Goal: Register for event/course: Sign up to attend an event or enroll in a course

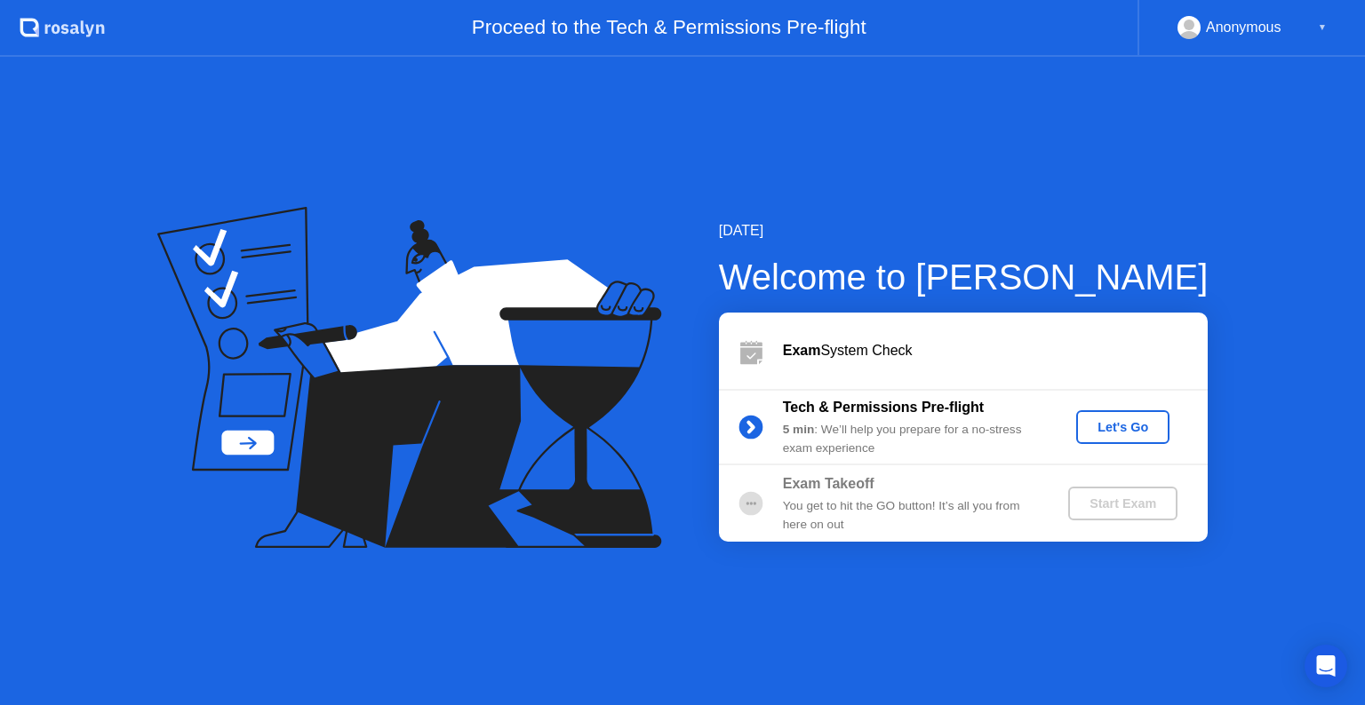
click at [1117, 429] on div "Let's Go" at bounding box center [1122, 427] width 79 height 14
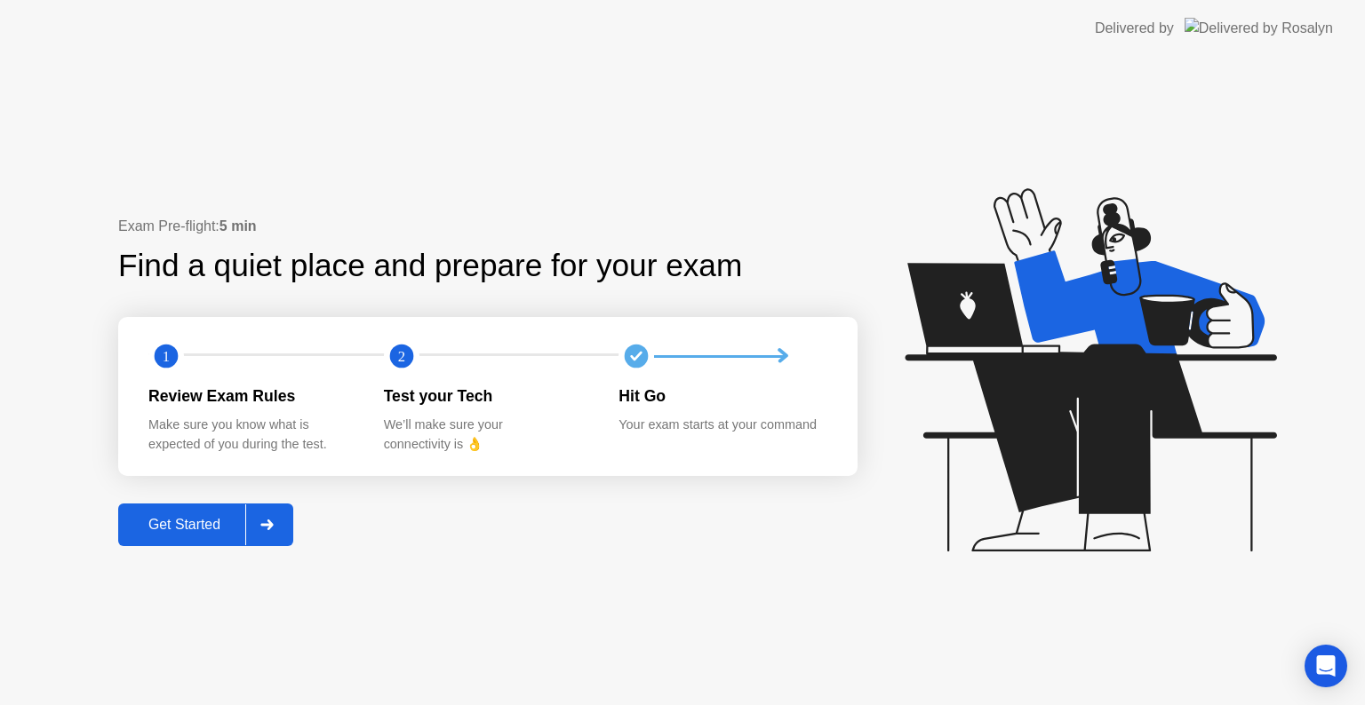
click at [187, 521] on div "Get Started" at bounding box center [184, 525] width 122 height 16
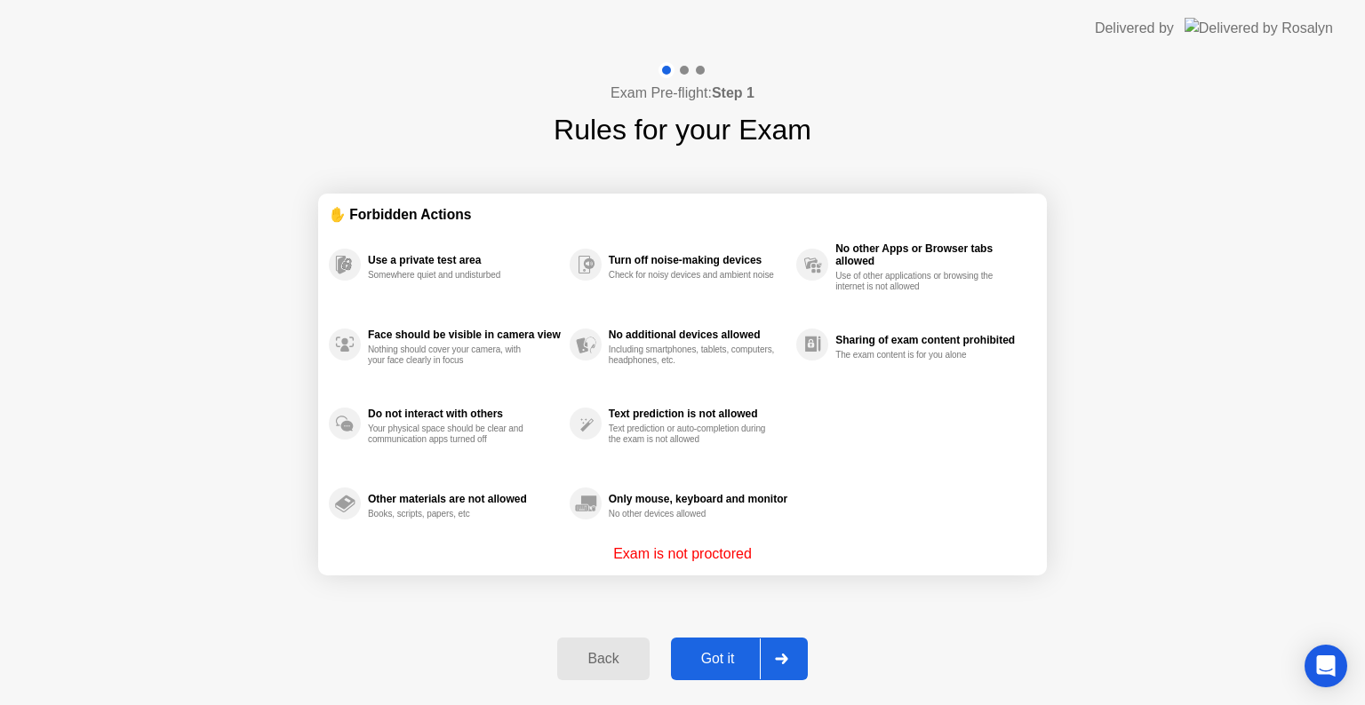
click at [731, 660] on div "Got it" at bounding box center [718, 659] width 84 height 16
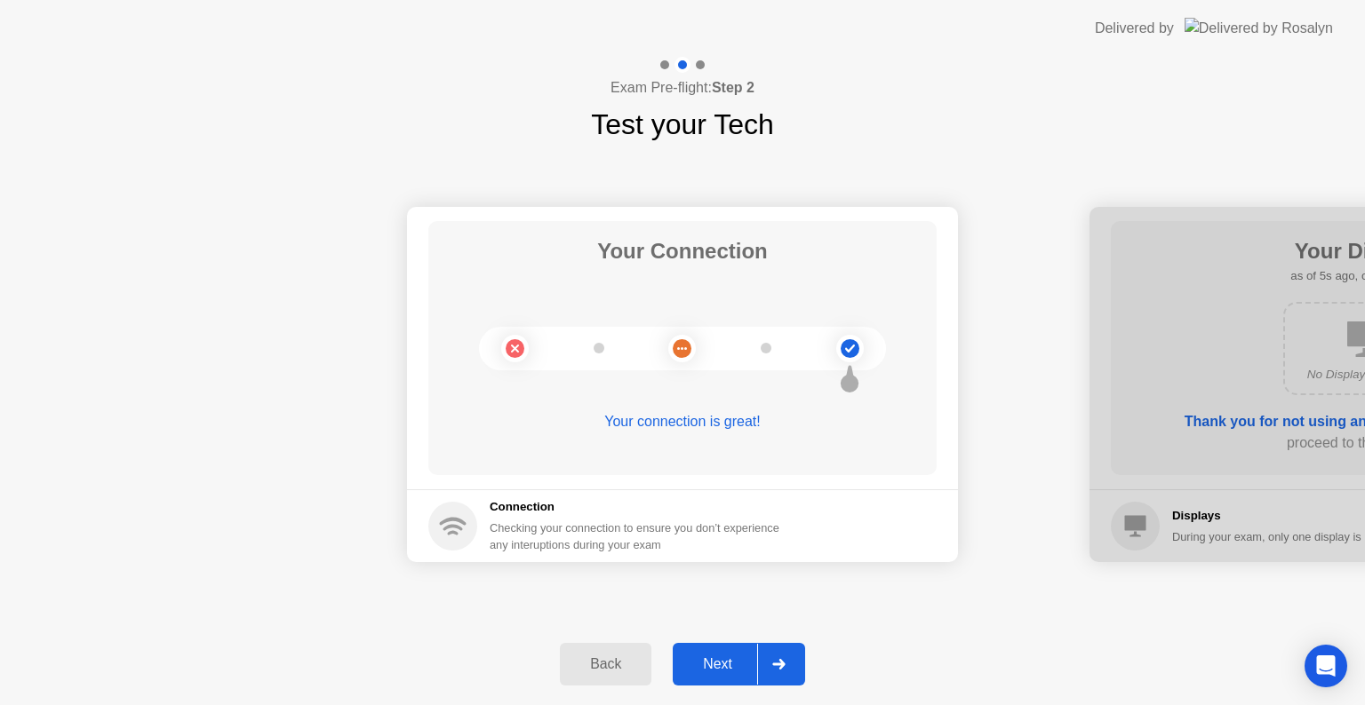
click at [731, 660] on div "Next" at bounding box center [717, 665] width 79 height 16
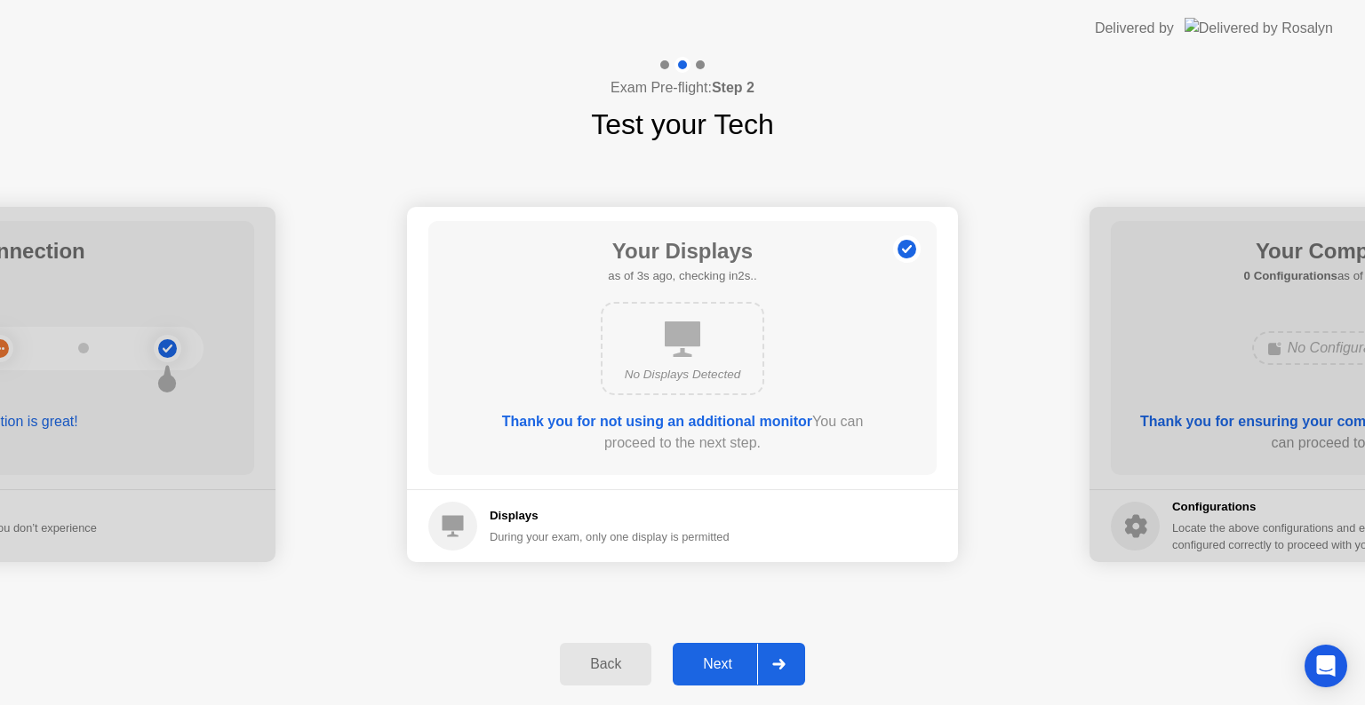
click at [597, 657] on div "Back" at bounding box center [605, 665] width 81 height 16
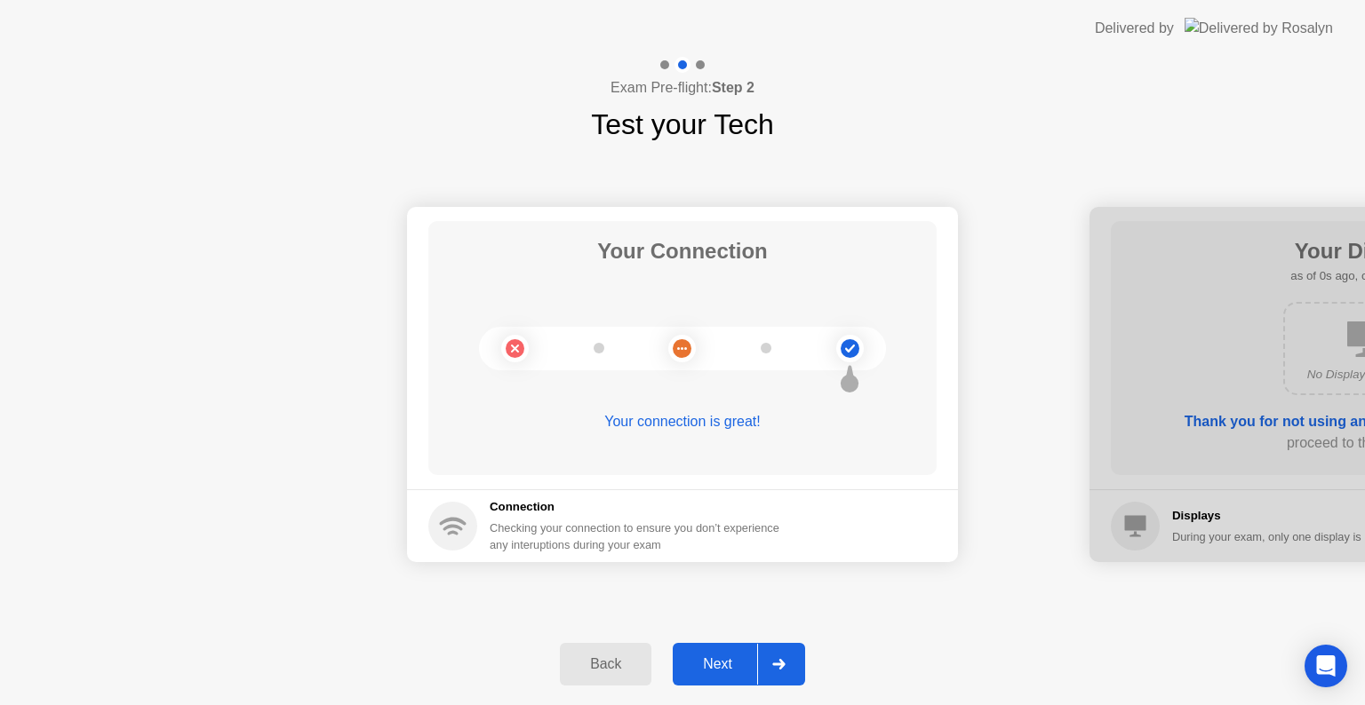
click at [721, 288] on div "Your Connection Your connection is great!" at bounding box center [682, 348] width 508 height 254
click at [570, 457] on div "Your connection is great!" at bounding box center [682, 436] width 508 height 50
click at [740, 664] on div "Next" at bounding box center [717, 665] width 79 height 16
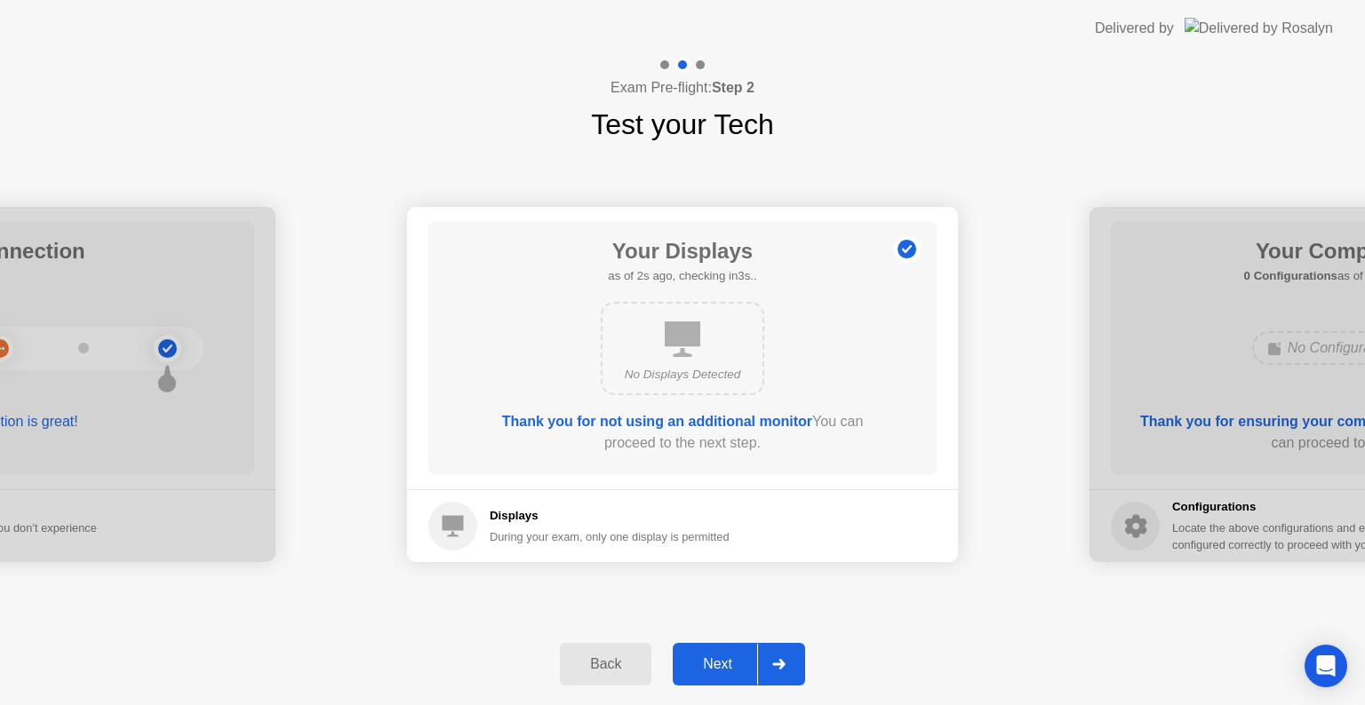
click at [726, 657] on div "Next" at bounding box center [717, 665] width 79 height 16
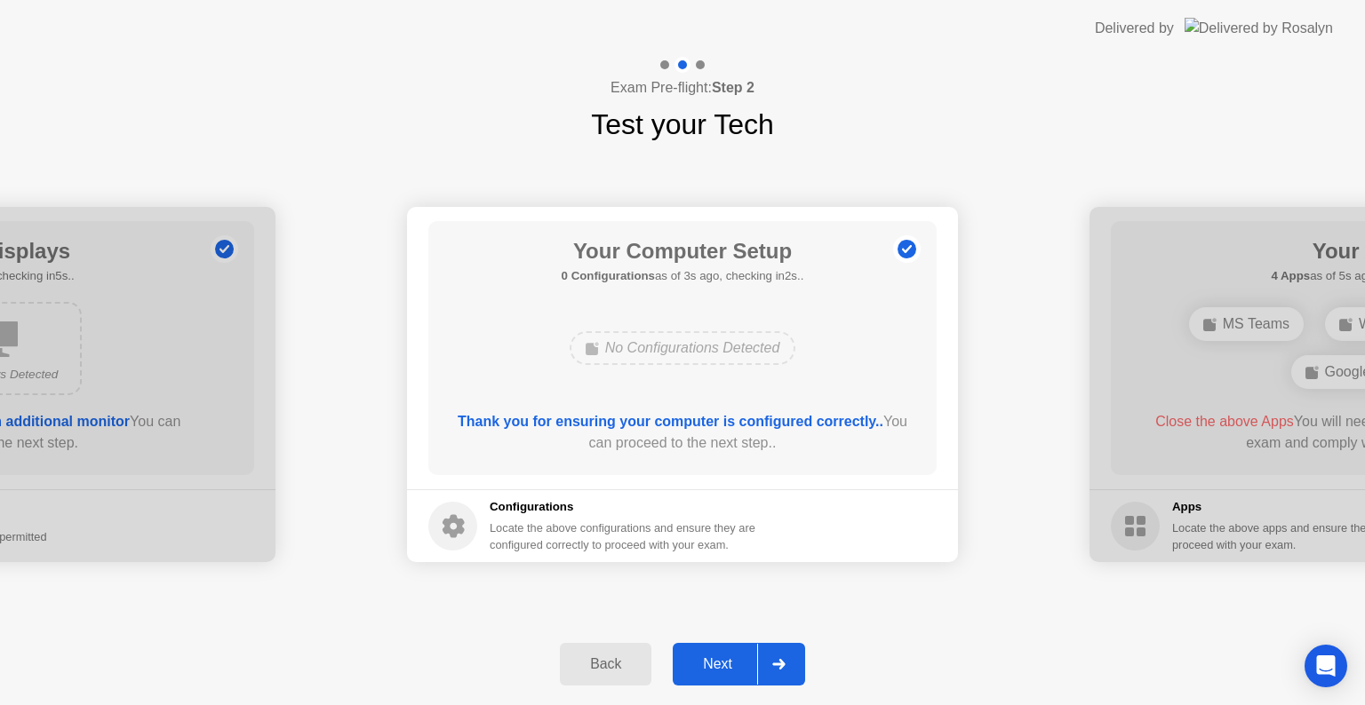
click at [677, 355] on div "No Configurations Detected" at bounding box center [683, 348] width 227 height 34
click at [469, 531] on circle at bounding box center [452, 526] width 49 height 49
click at [721, 663] on div "Next" at bounding box center [717, 665] width 79 height 16
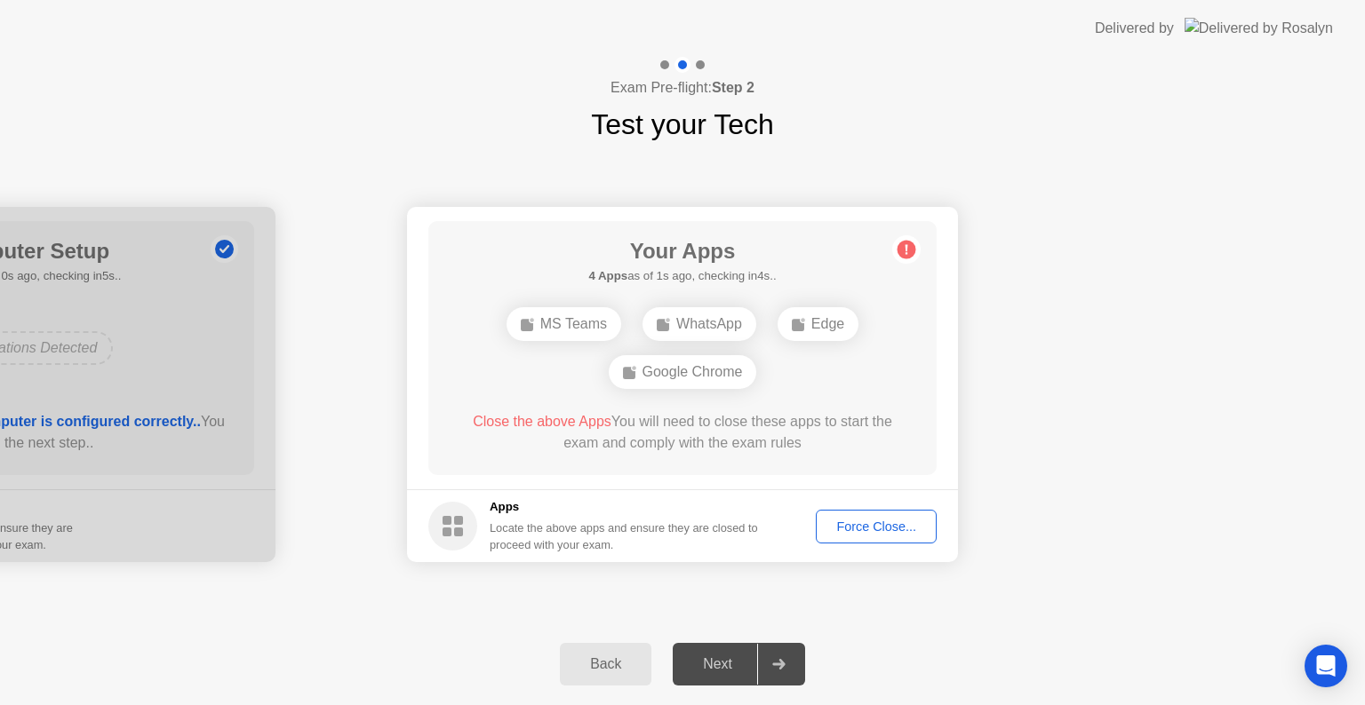
click at [876, 520] on div "Force Close..." at bounding box center [876, 527] width 108 height 14
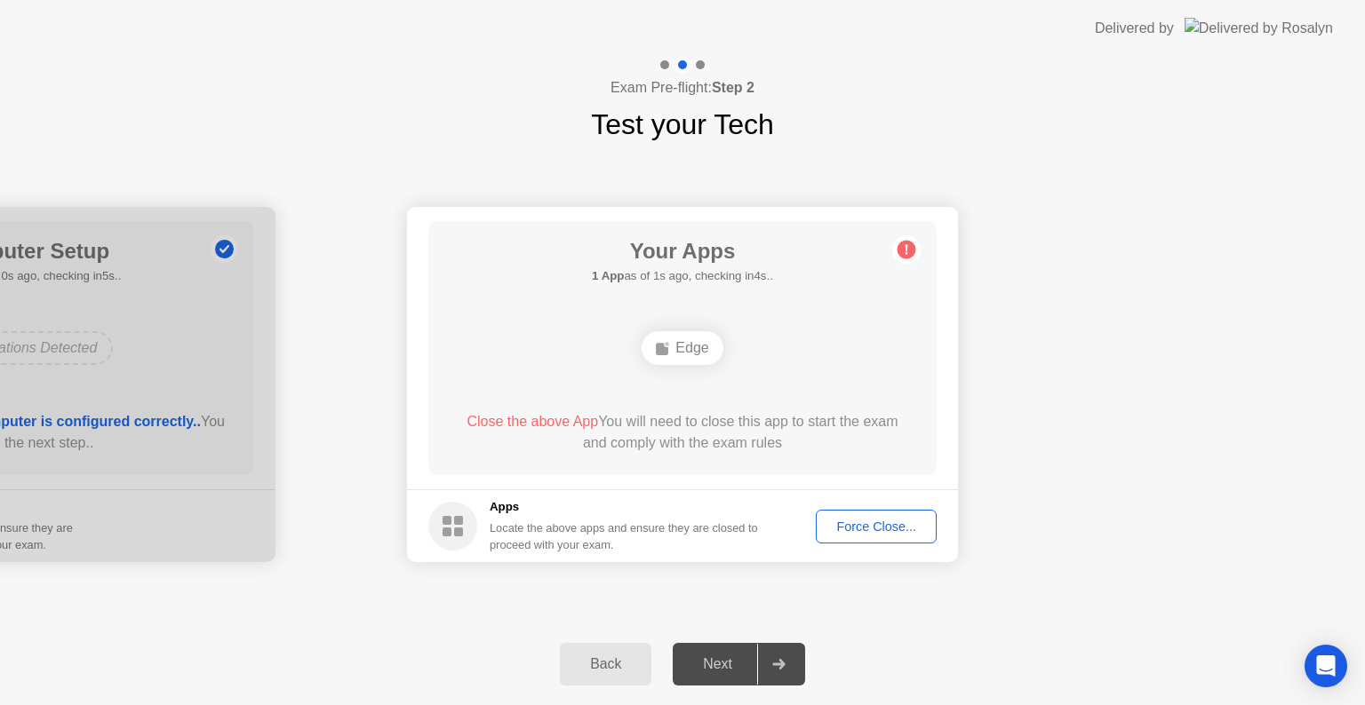
click at [863, 527] on div "Force Close..." at bounding box center [876, 527] width 108 height 14
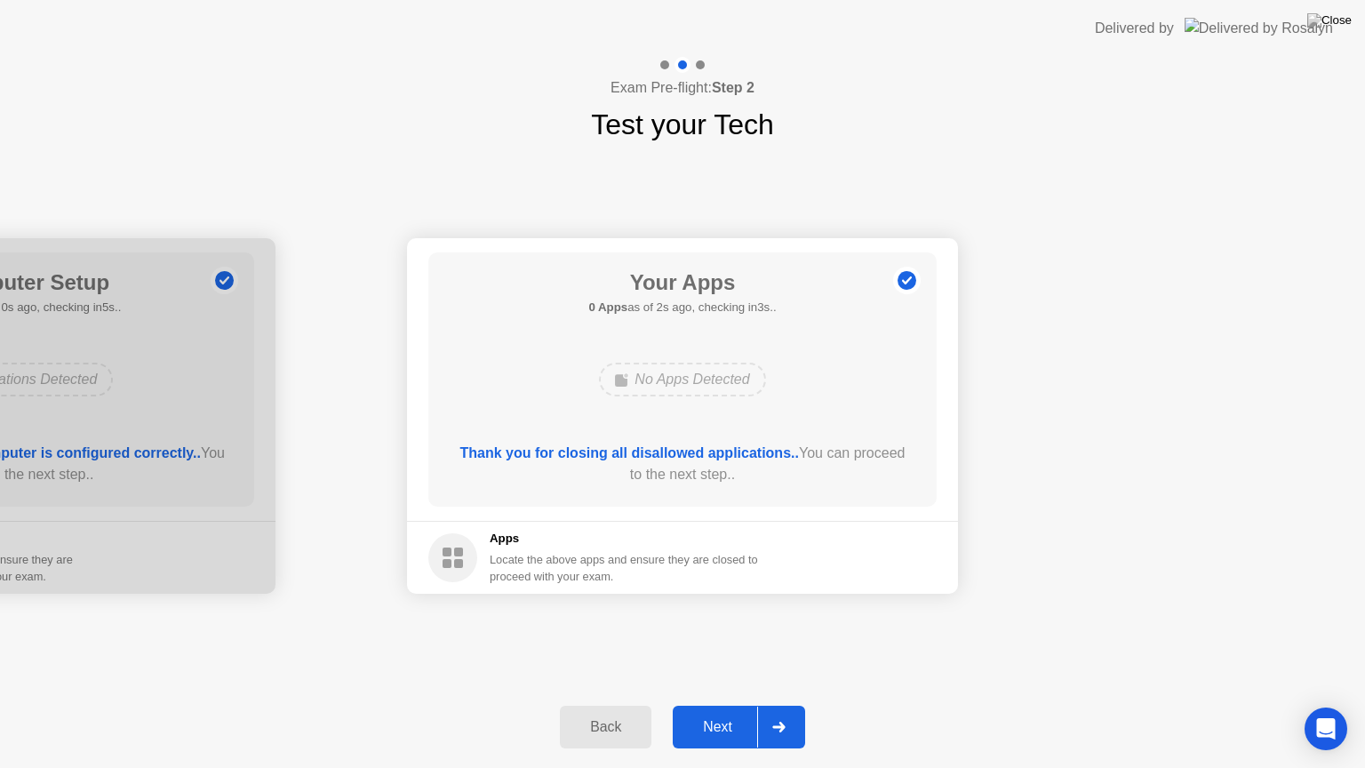
click at [714, 705] on div "Next" at bounding box center [717, 727] width 79 height 16
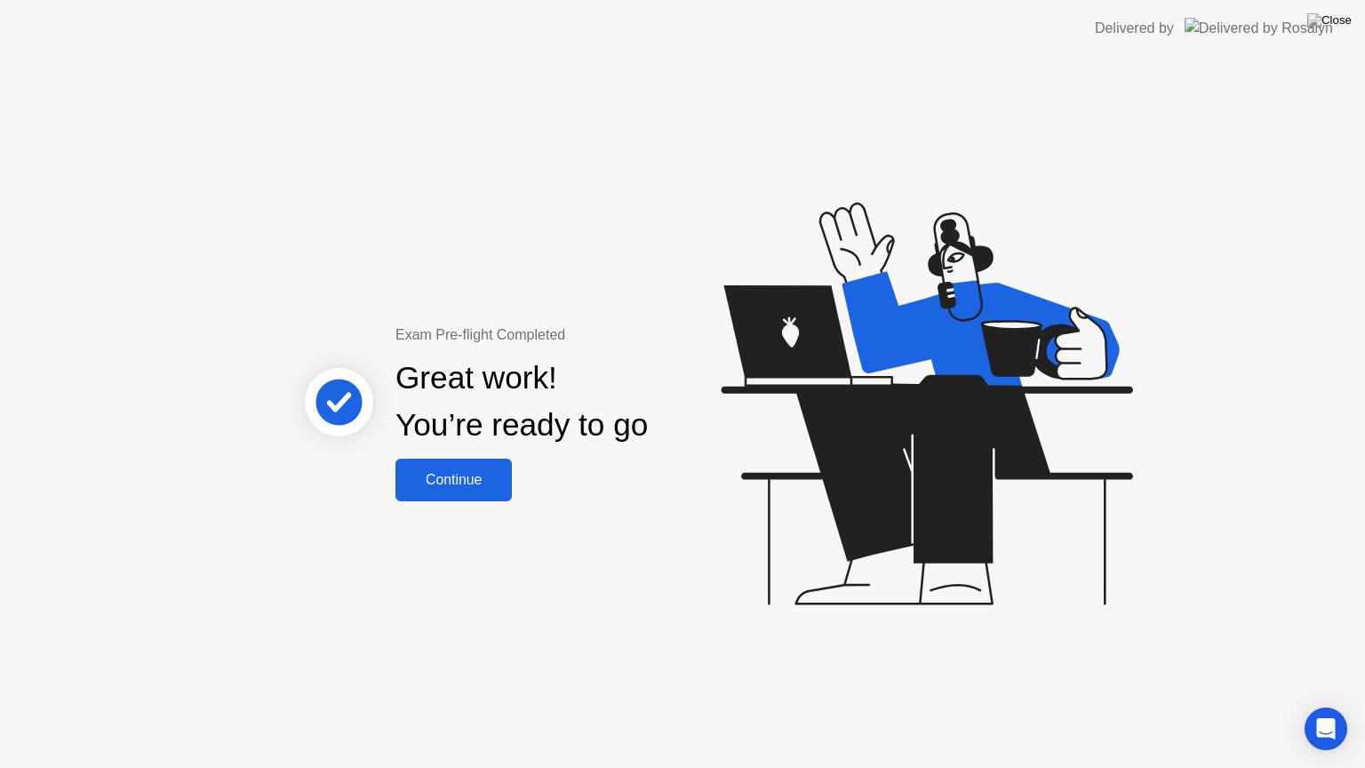
click at [450, 475] on div "Continue" at bounding box center [454, 480] width 106 height 16
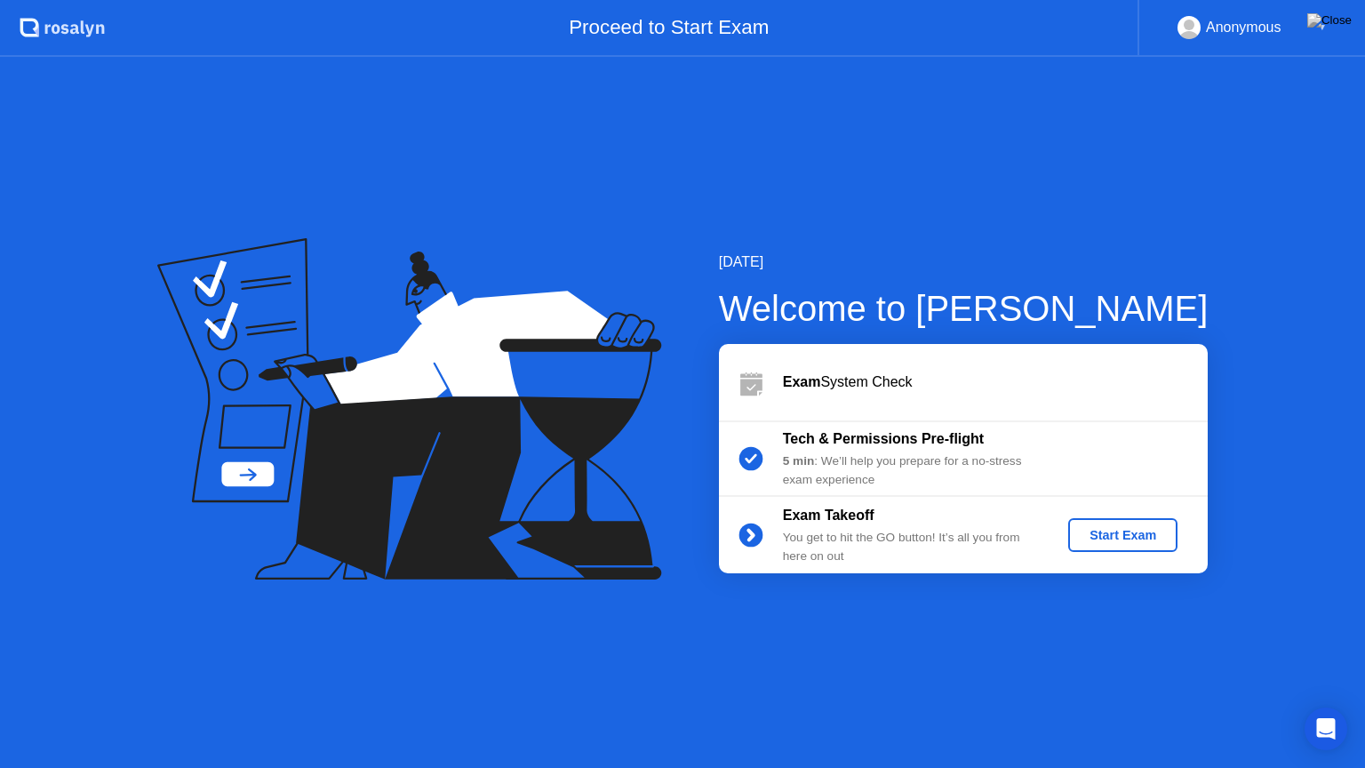
click at [1108, 528] on div "Start Exam" at bounding box center [1122, 535] width 95 height 14
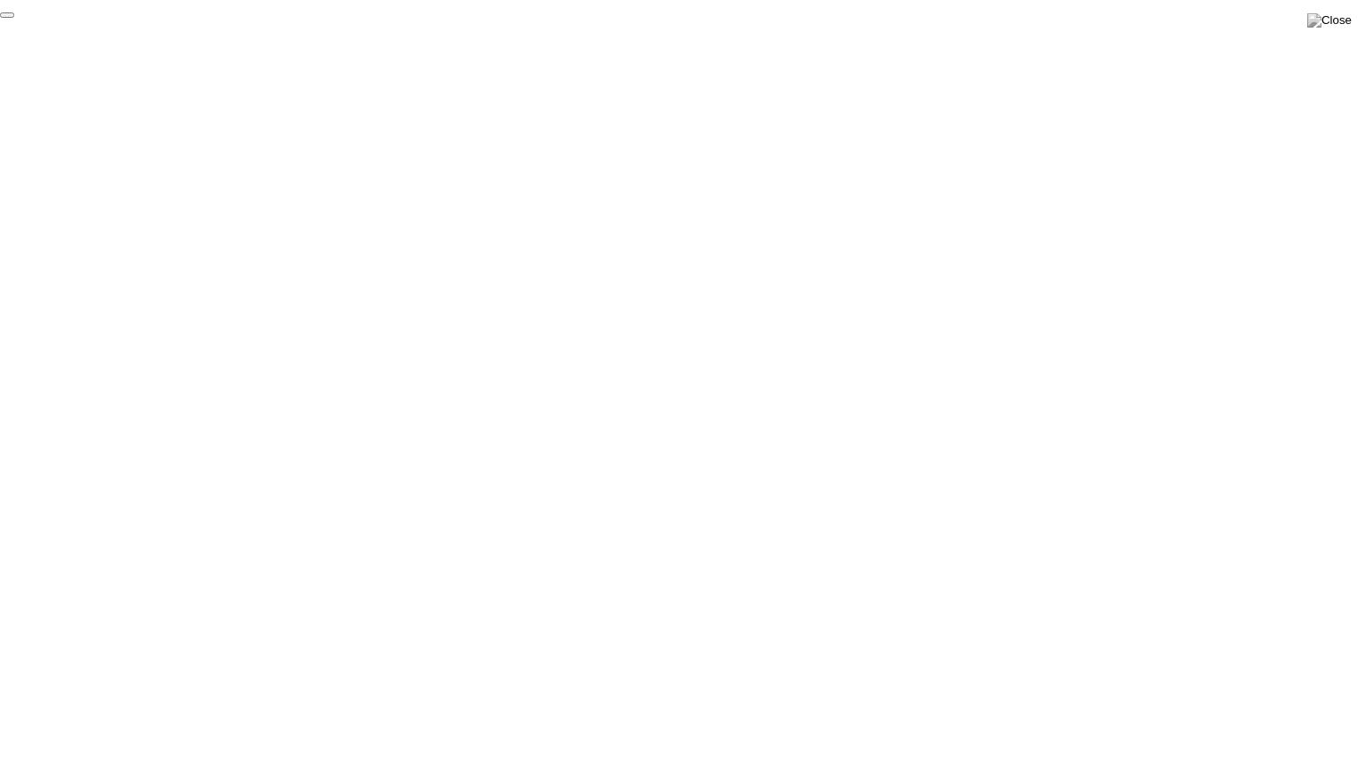
click div "End Proctoring Session"
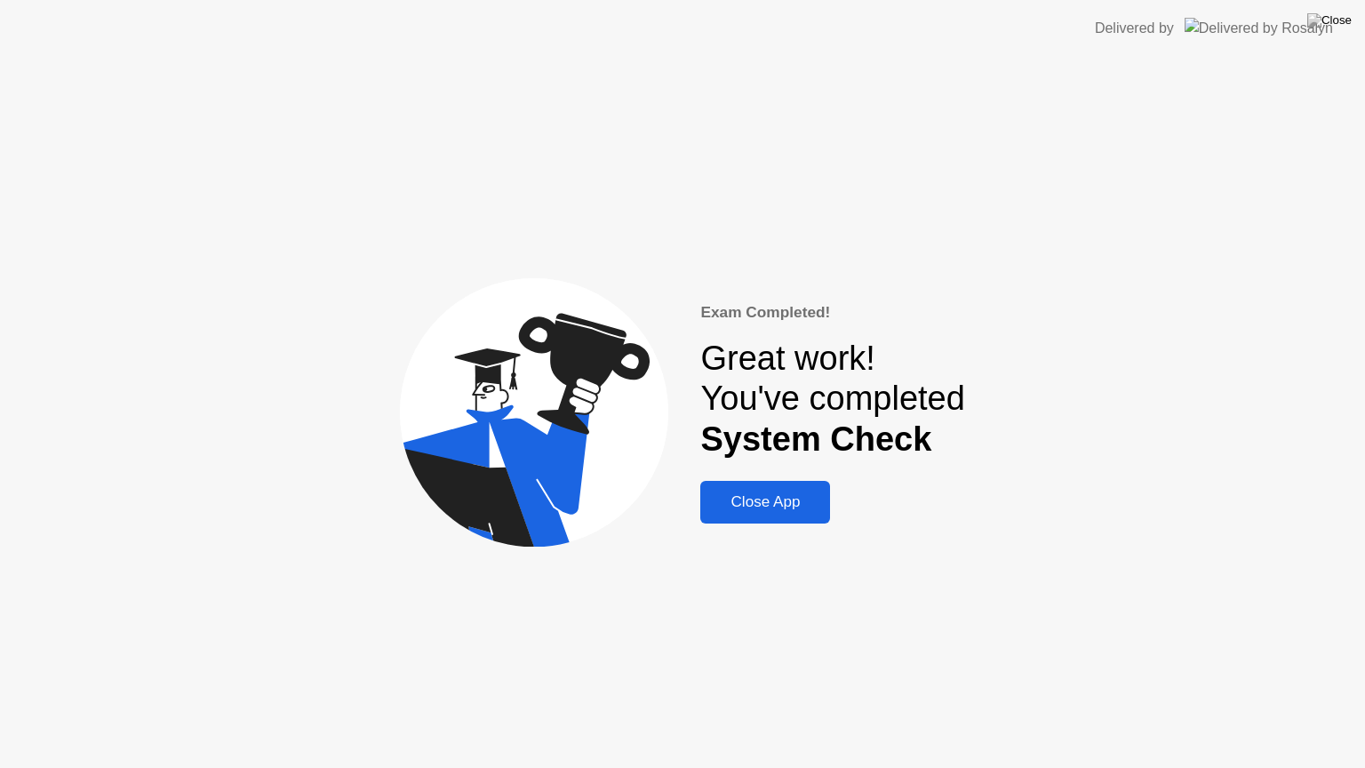
click at [785, 501] on div "Close App" at bounding box center [764, 502] width 119 height 18
